Goal: Browse casually: Explore the website without a specific task or goal

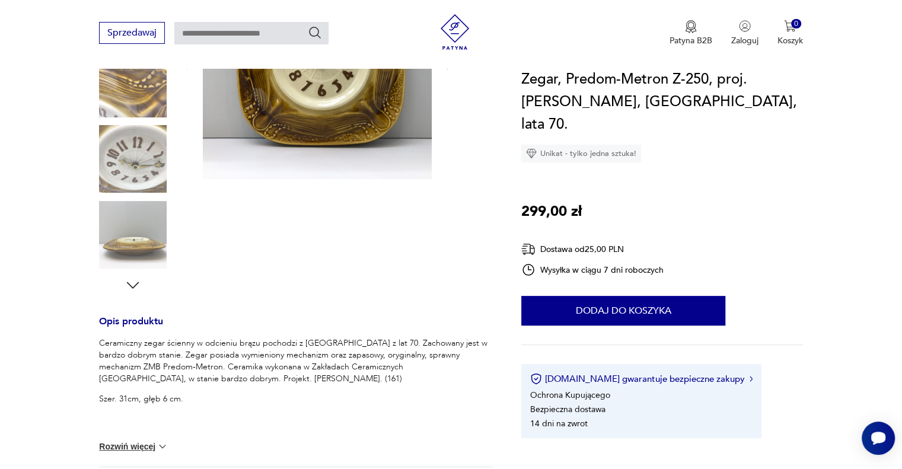
scroll to position [296, 0]
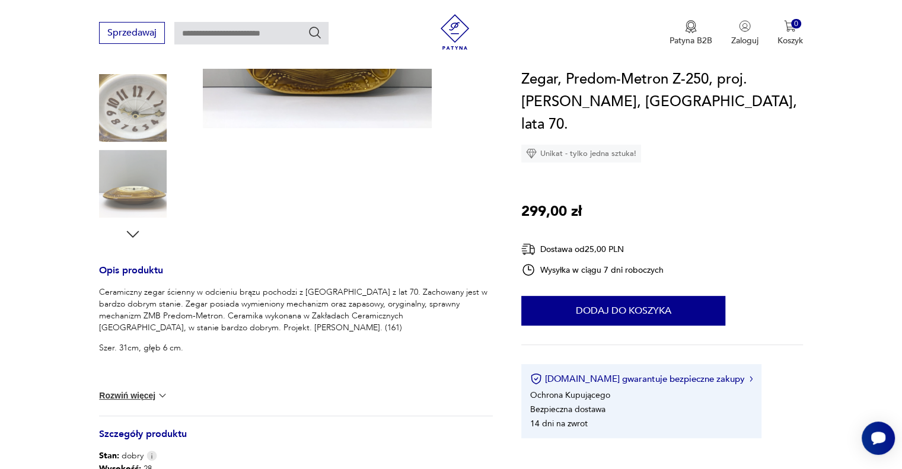
click at [133, 234] on icon "button" at bounding box center [133, 234] width 18 height 18
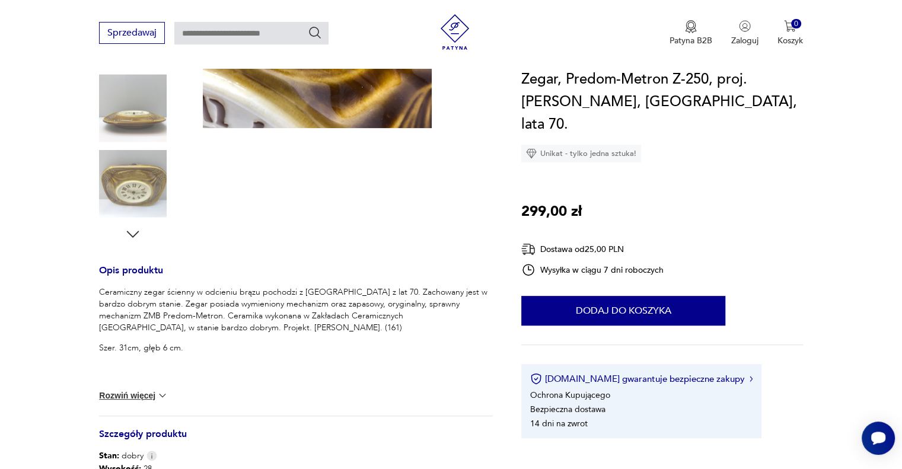
click at [133, 234] on icon "button" at bounding box center [133, 234] width 18 height 18
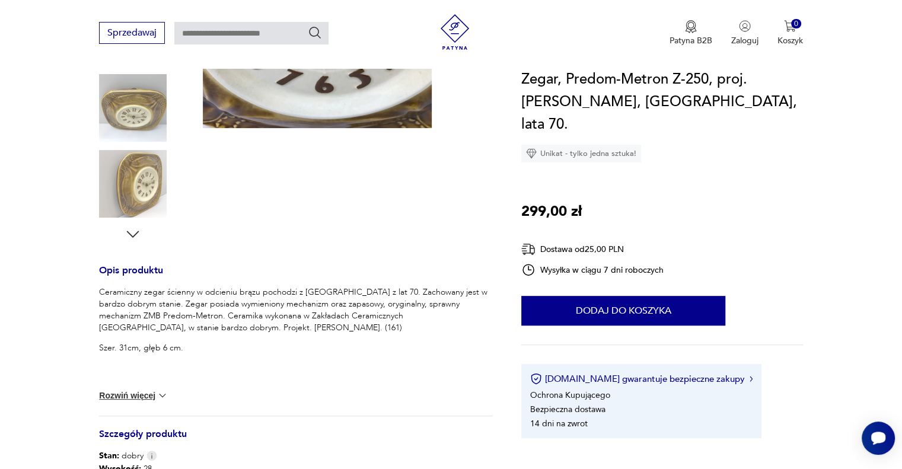
click at [133, 234] on icon "button" at bounding box center [133, 234] width 18 height 18
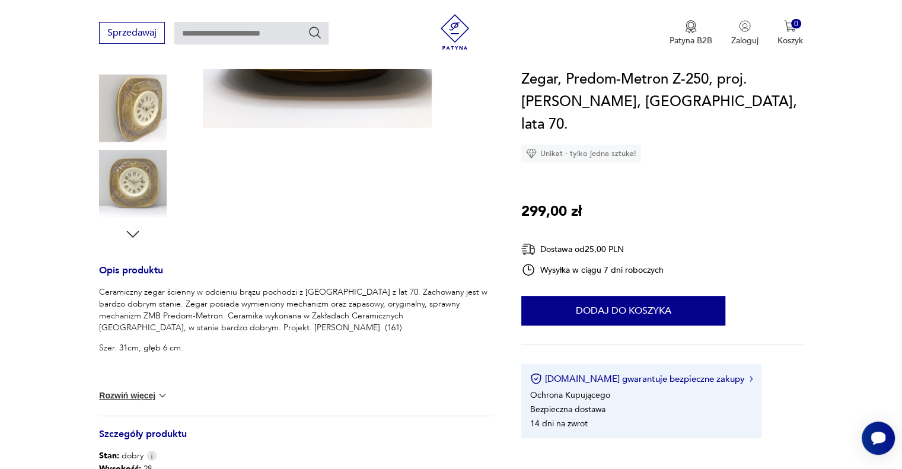
click at [133, 234] on icon "button" at bounding box center [133, 234] width 18 height 18
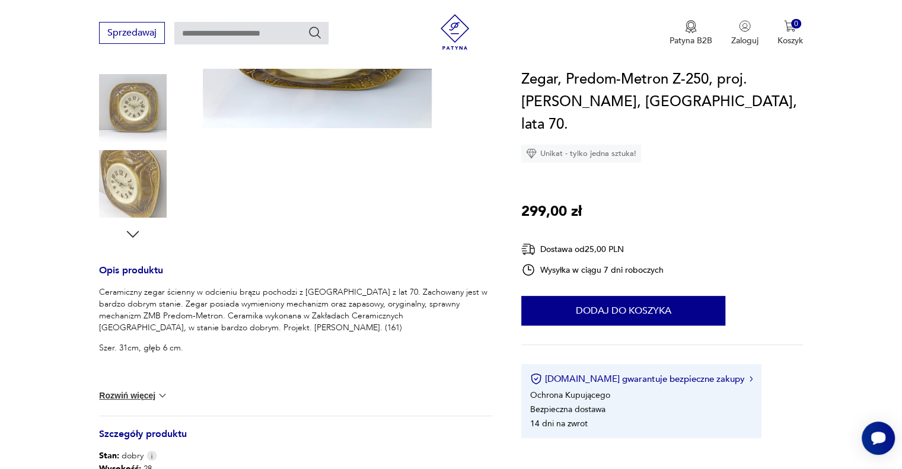
click at [133, 234] on icon "button" at bounding box center [133, 234] width 18 height 18
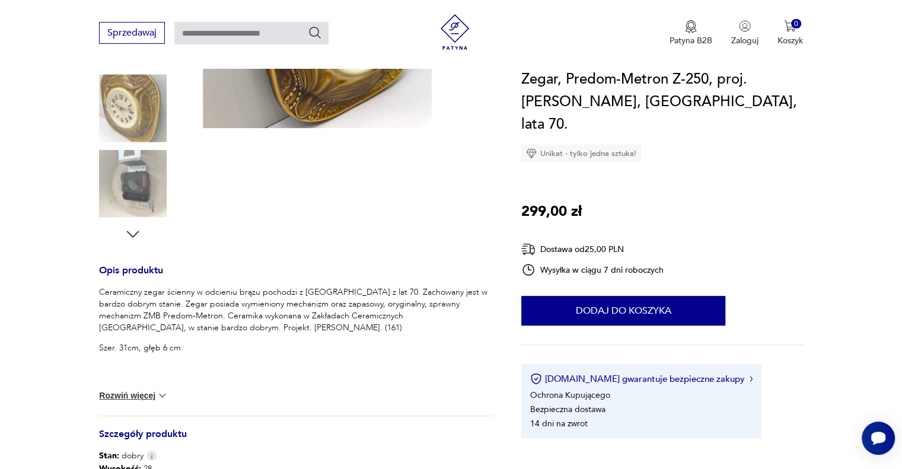
click at [133, 234] on icon "button" at bounding box center [133, 234] width 18 height 18
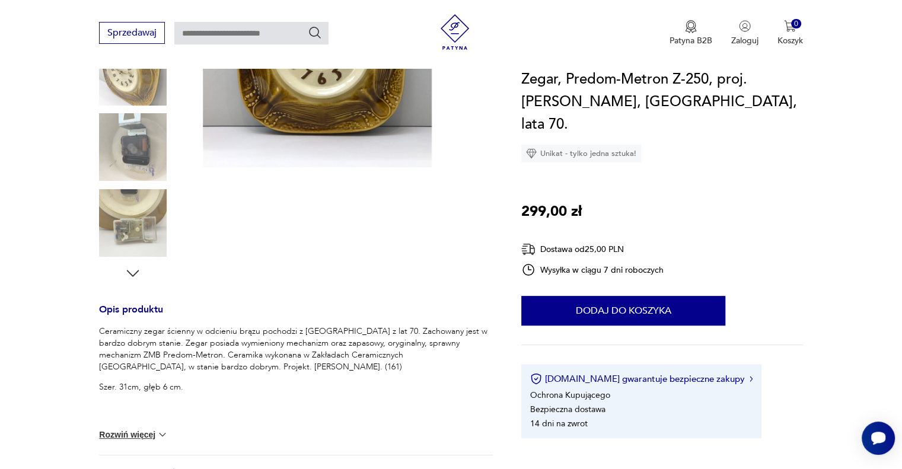
scroll to position [237, 0]
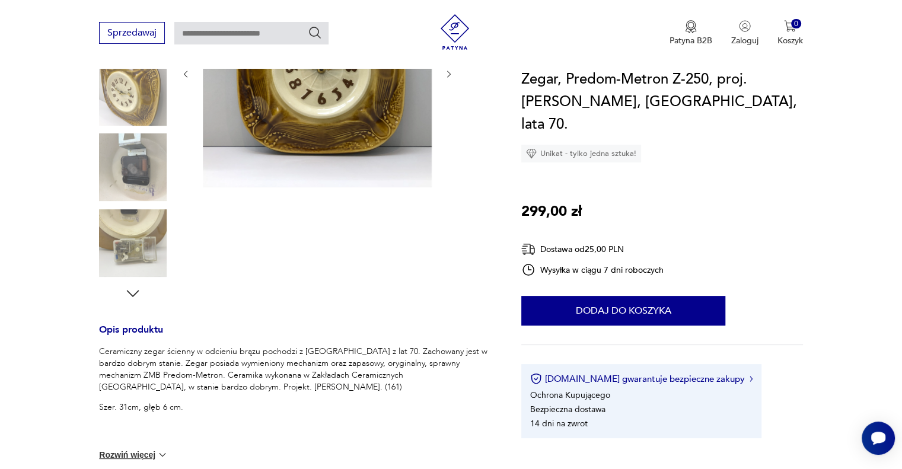
click at [135, 239] on img at bounding box center [133, 243] width 68 height 68
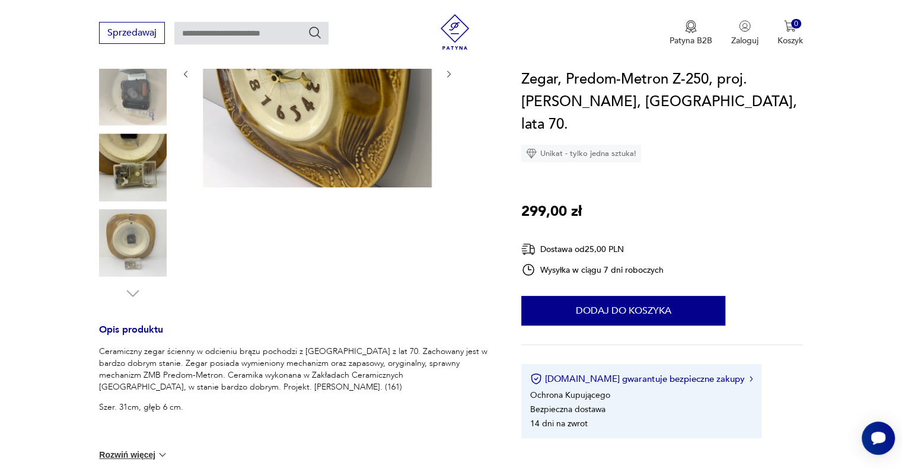
click at [135, 161] on img at bounding box center [133, 167] width 68 height 68
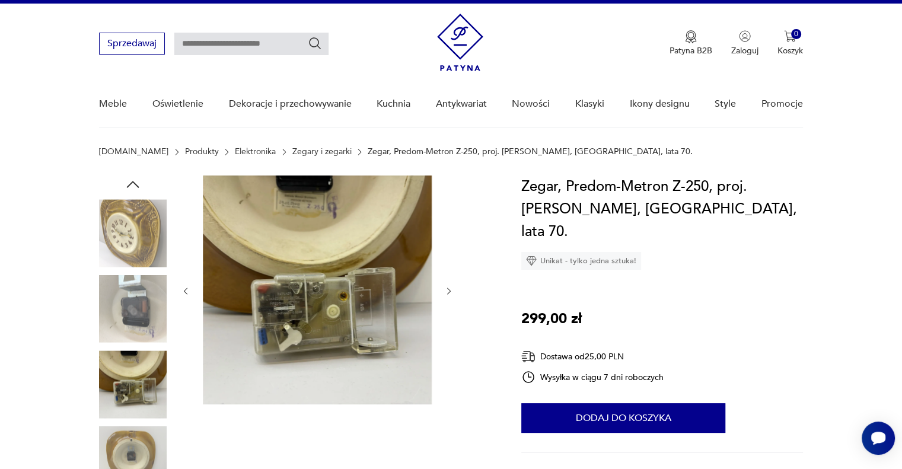
scroll to position [0, 0]
